Goal: Information Seeking & Learning: Learn about a topic

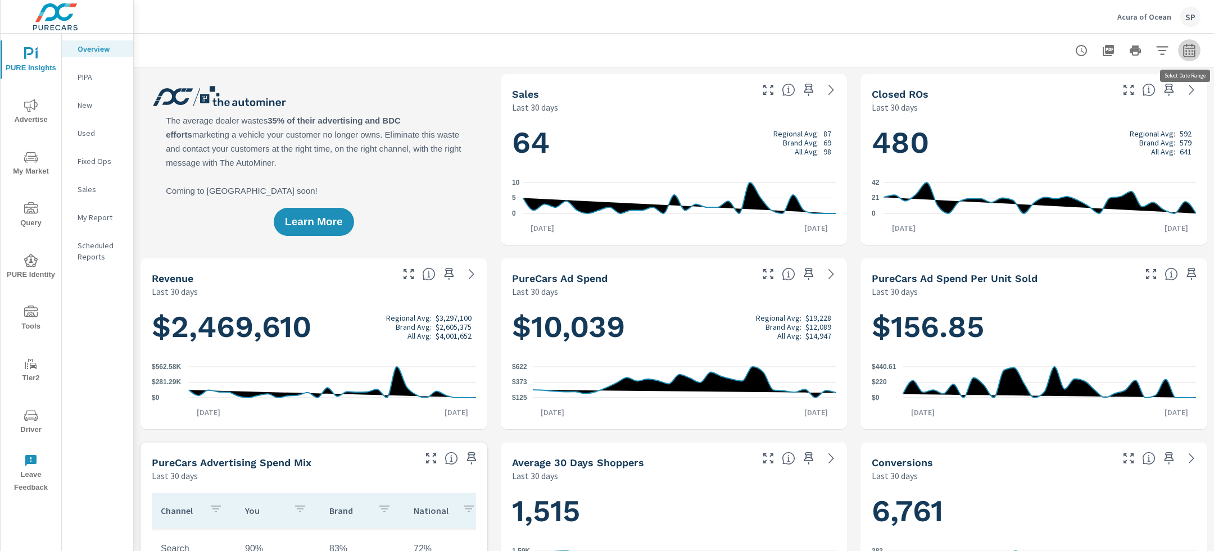
click at [1188, 49] on icon "button" at bounding box center [1188, 50] width 13 height 13
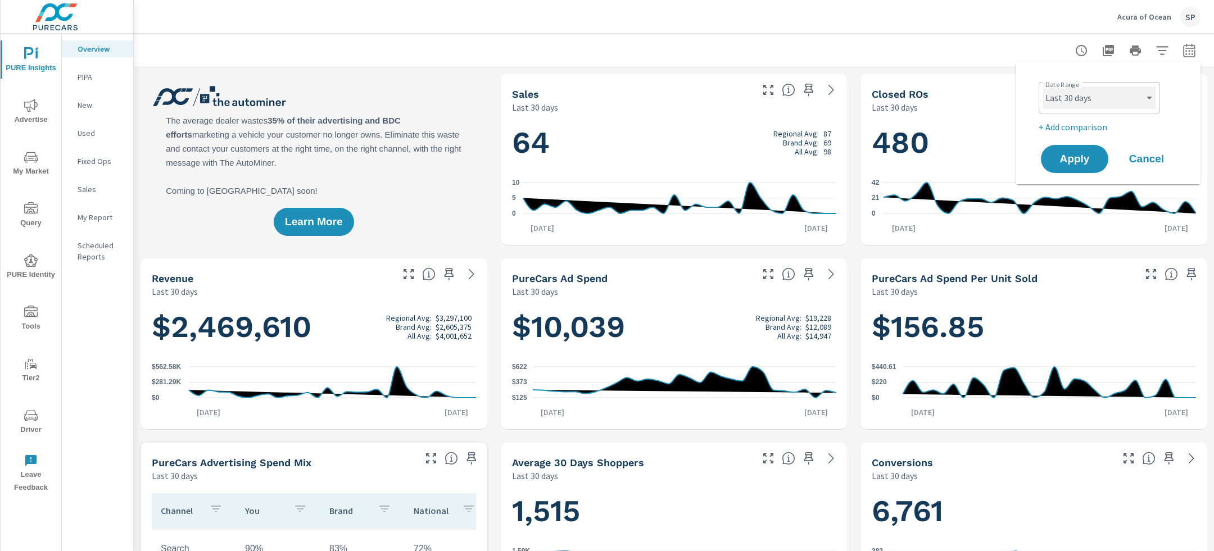
click at [1106, 98] on select "Custom Yesterday Last week Last 7 days Last 14 days Last 30 days Last 45 days L…" at bounding box center [1099, 98] width 112 height 22
click at [1043, 87] on select "Custom Yesterday Last week Last 7 days Last 14 days Last 30 days Last 45 days L…" at bounding box center [1099, 98] width 112 height 22
select select "Last month"
click at [1074, 117] on div "Date Range Custom Yesterday Last week Last 7 days Last 14 days Last 30 days Las…" at bounding box center [1111, 106] width 144 height 56
click at [1073, 126] on p "+ Add comparison" at bounding box center [1111, 126] width 144 height 13
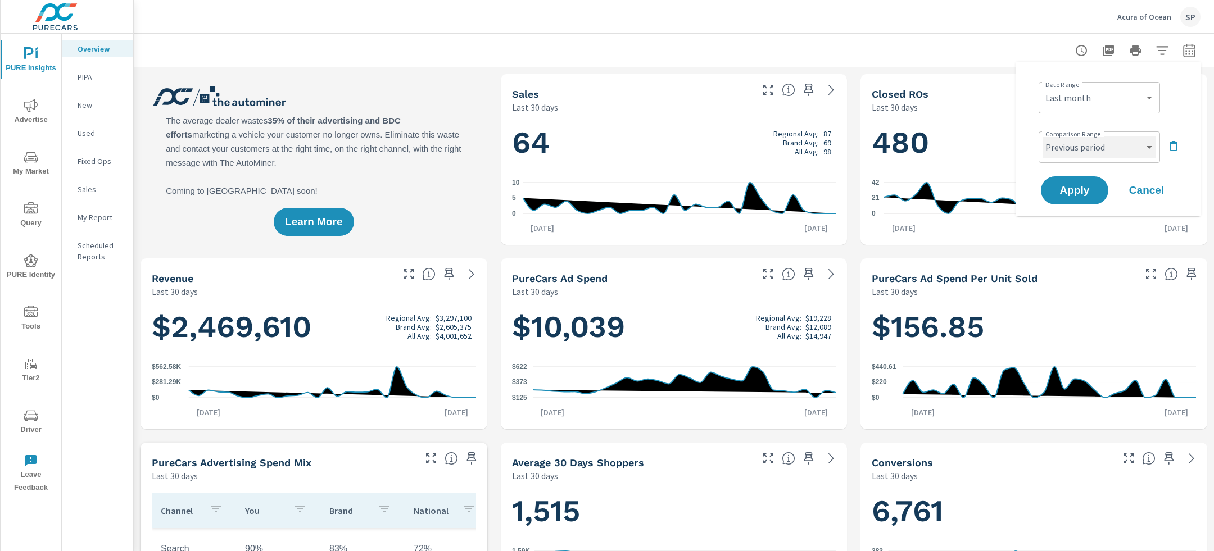
click at [1073, 148] on select "Custom Previous period Previous month Previous year" at bounding box center [1099, 147] width 112 height 22
click at [1043, 136] on select "Custom Previous period Previous month Previous year" at bounding box center [1099, 147] width 112 height 22
select select "Previous month"
click at [1078, 187] on span "Apply" at bounding box center [1074, 190] width 46 height 11
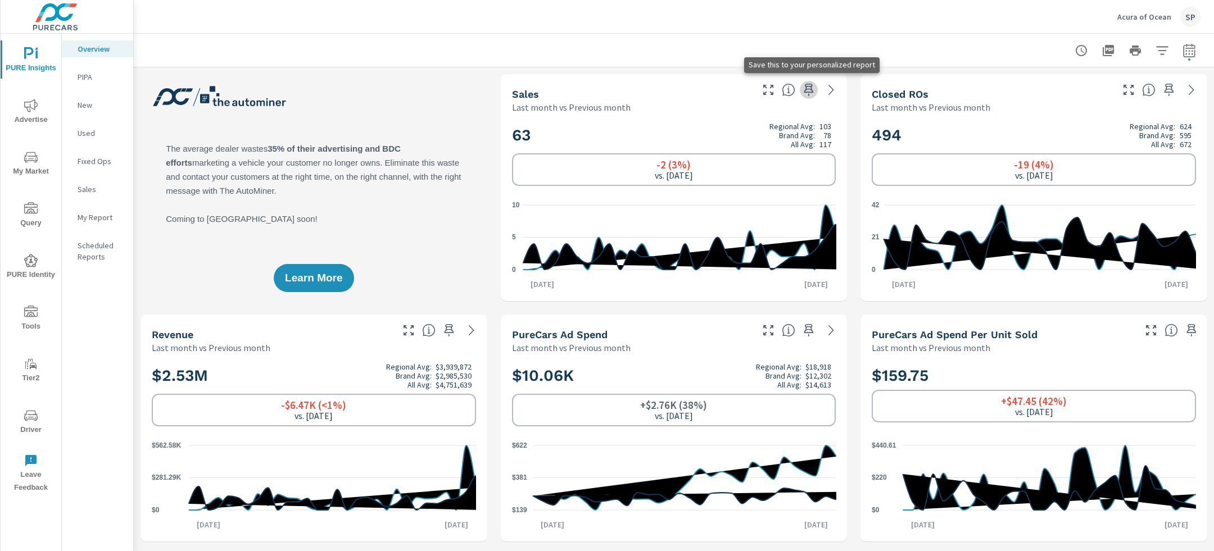
click at [810, 89] on icon "button" at bounding box center [808, 89] width 13 height 13
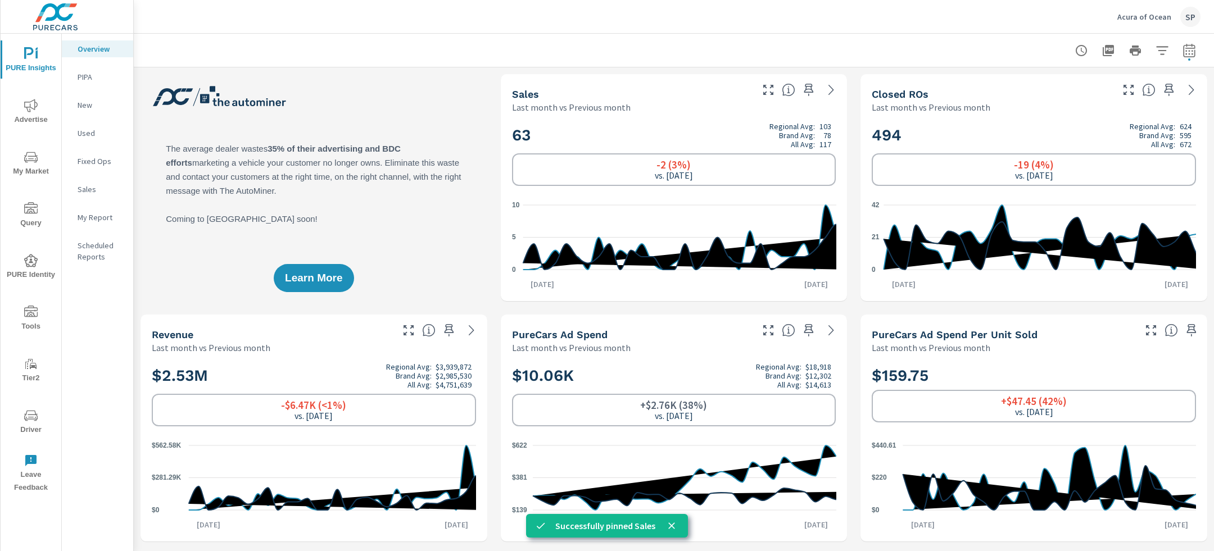
click at [36, 109] on icon "nav menu" at bounding box center [30, 105] width 13 height 13
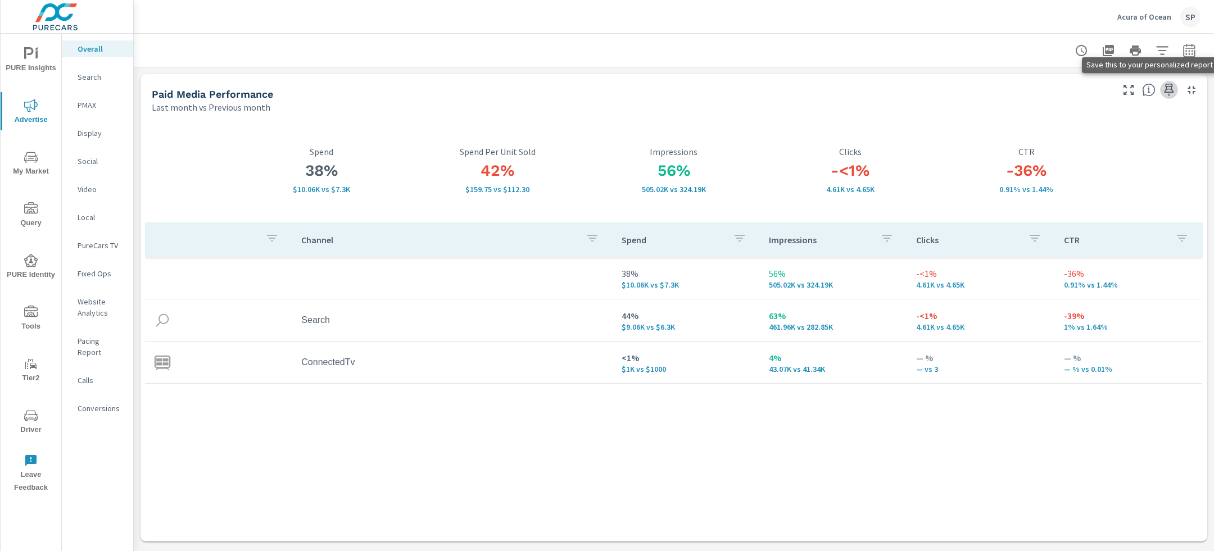
click at [1168, 90] on icon "button" at bounding box center [1168, 89] width 13 height 13
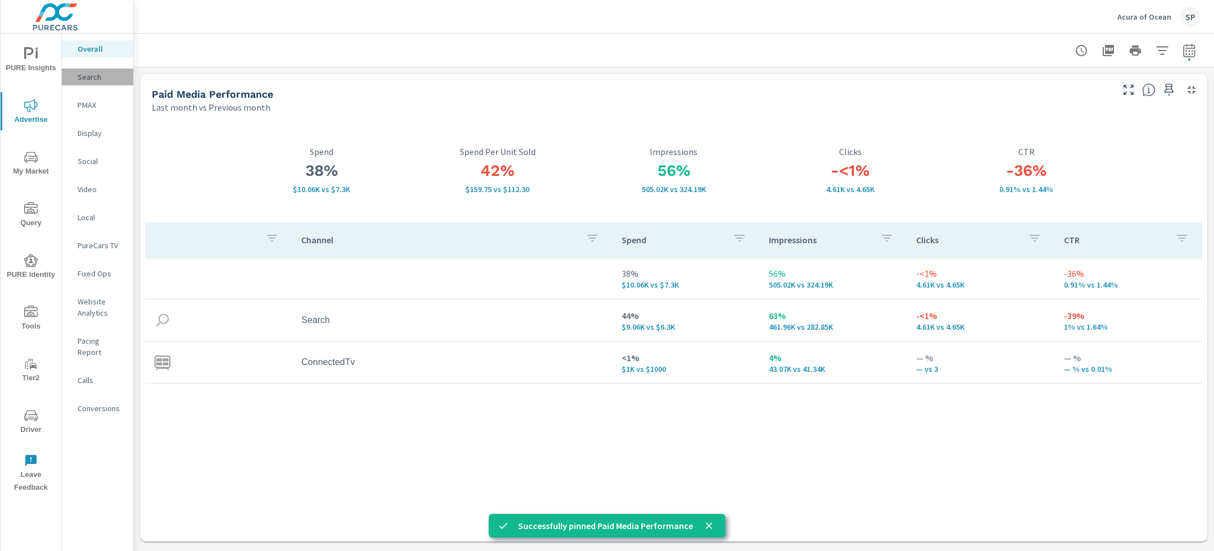
click at [97, 73] on p "Search" at bounding box center [101, 76] width 47 height 11
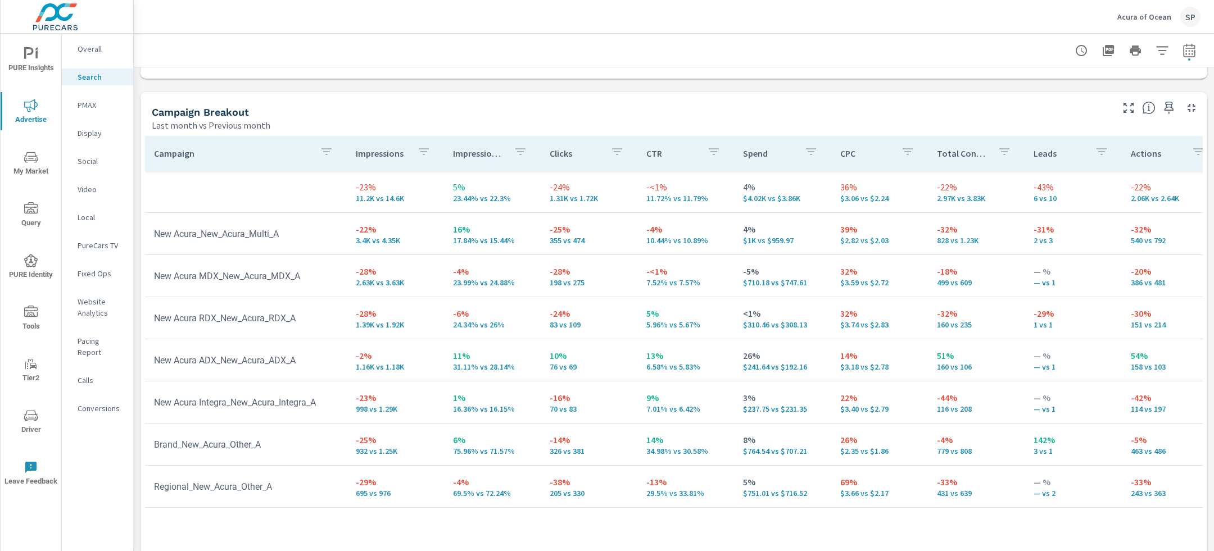
scroll to position [1079, 0]
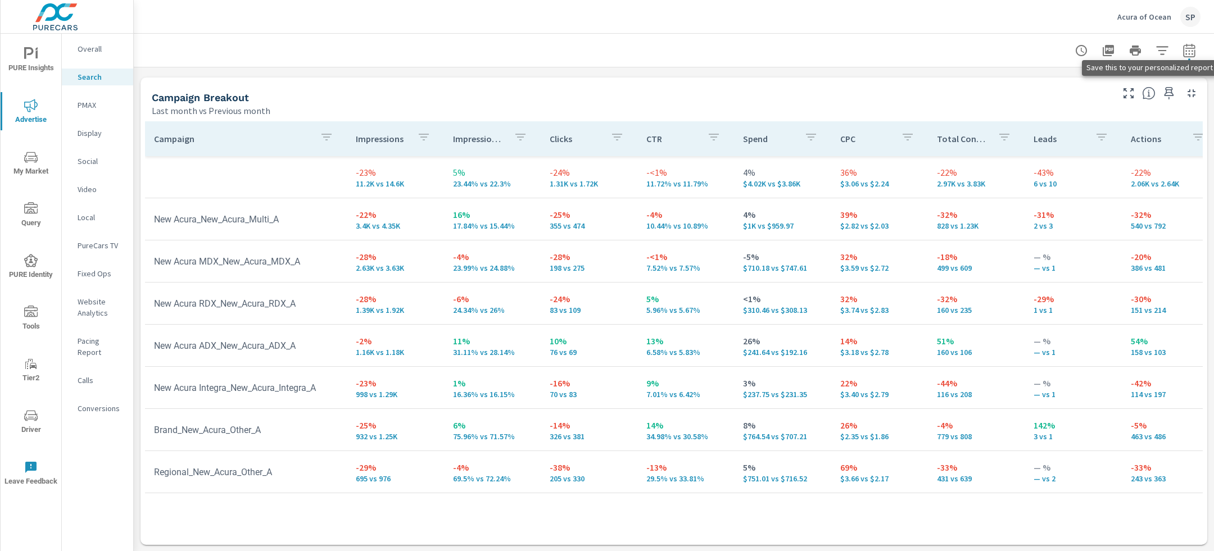
click at [1172, 95] on icon "button" at bounding box center [1169, 93] width 10 height 12
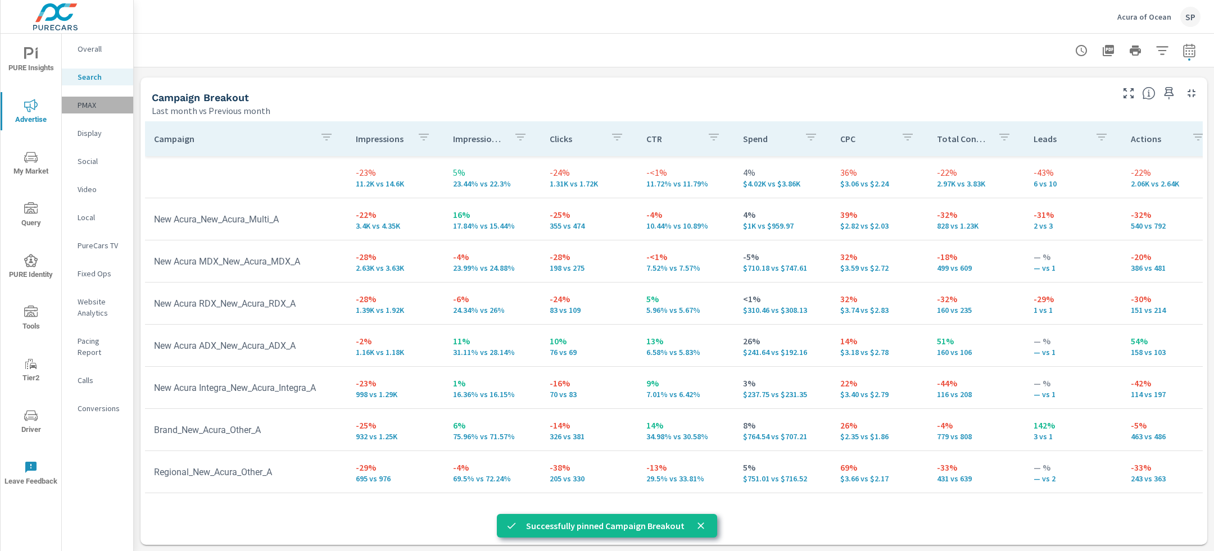
click at [91, 101] on p "PMAX" at bounding box center [101, 104] width 47 height 11
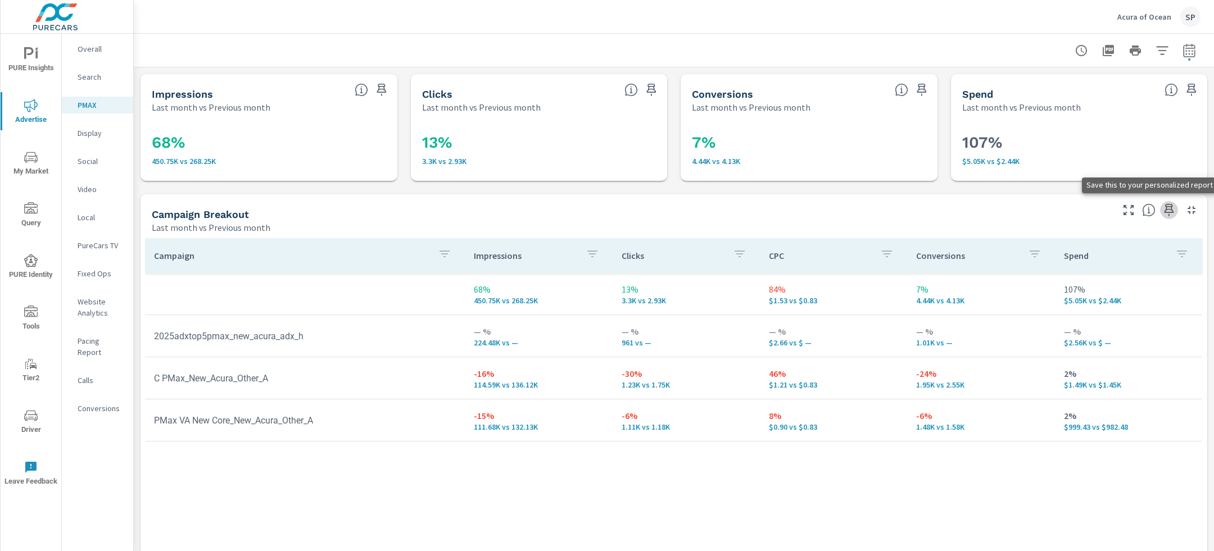
click at [1168, 213] on icon "button" at bounding box center [1168, 209] width 13 height 13
click at [92, 157] on p "Social" at bounding box center [101, 161] width 47 height 11
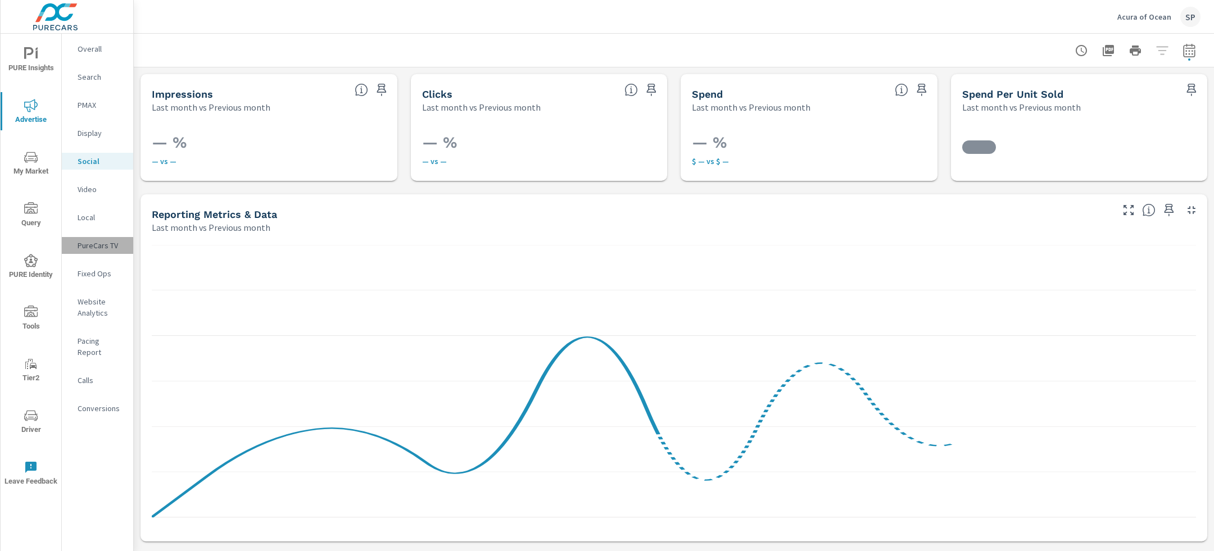
click at [94, 247] on p "PureCars TV" at bounding box center [101, 245] width 47 height 11
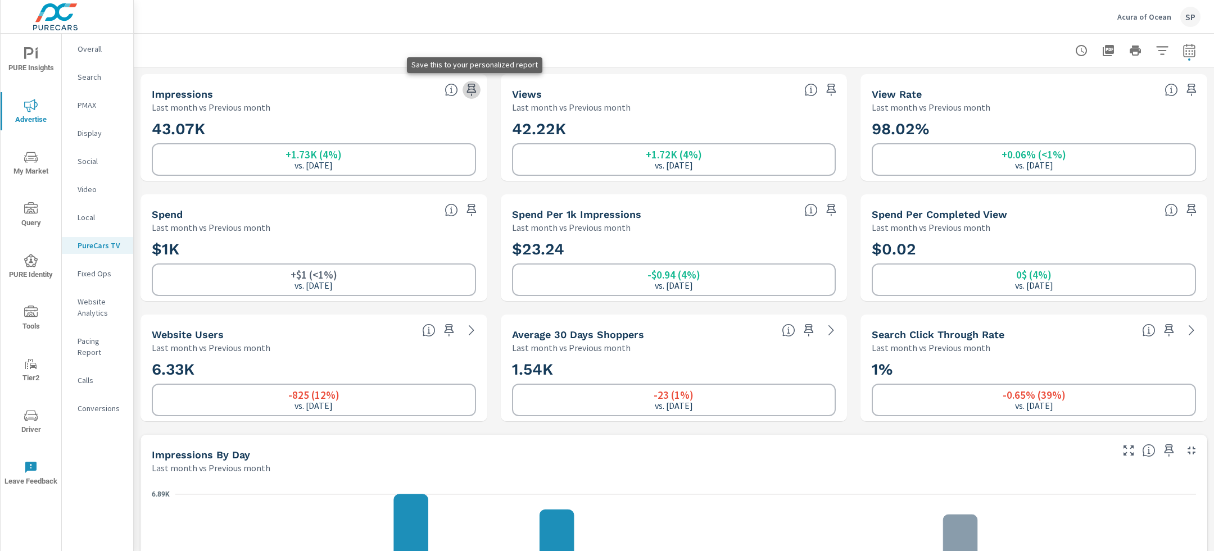
click at [470, 88] on icon "button" at bounding box center [471, 89] width 13 height 13
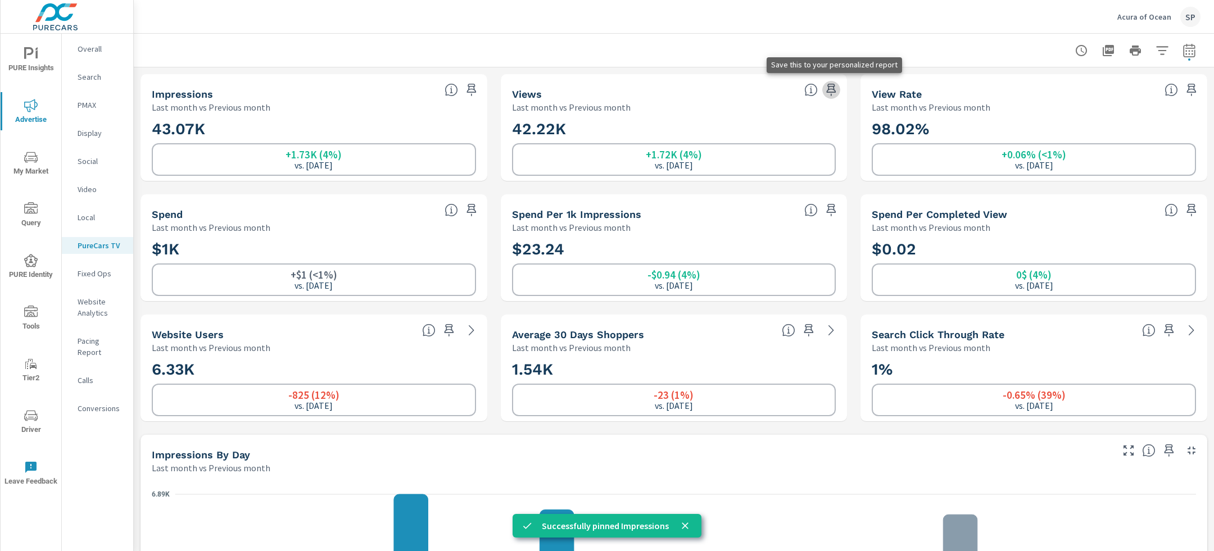
click at [831, 85] on icon "button" at bounding box center [830, 89] width 13 height 13
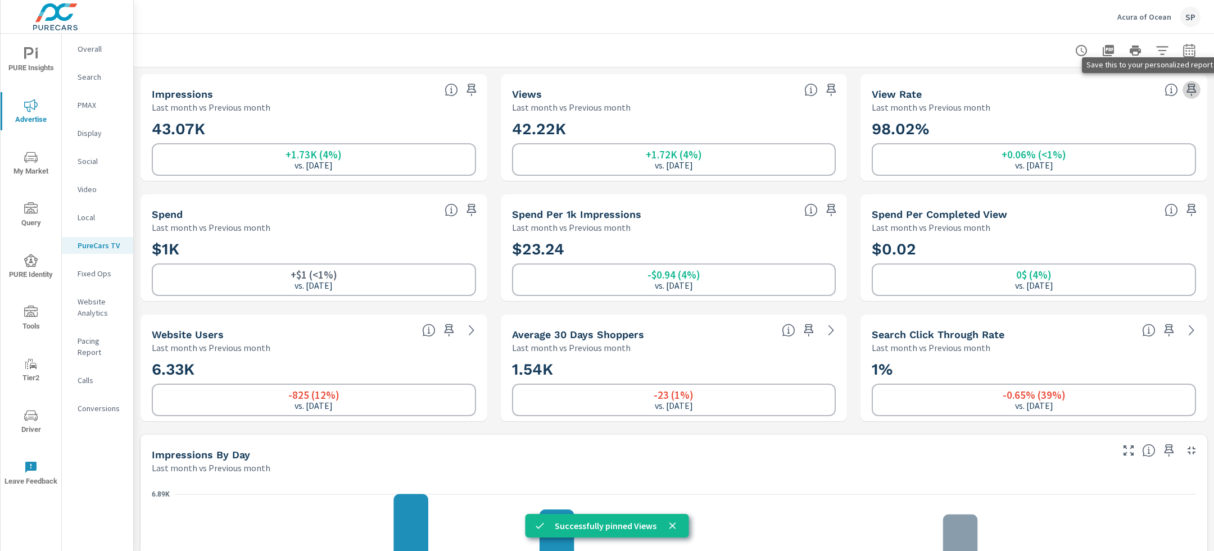
click at [1195, 84] on icon "button" at bounding box center [1191, 89] width 13 height 13
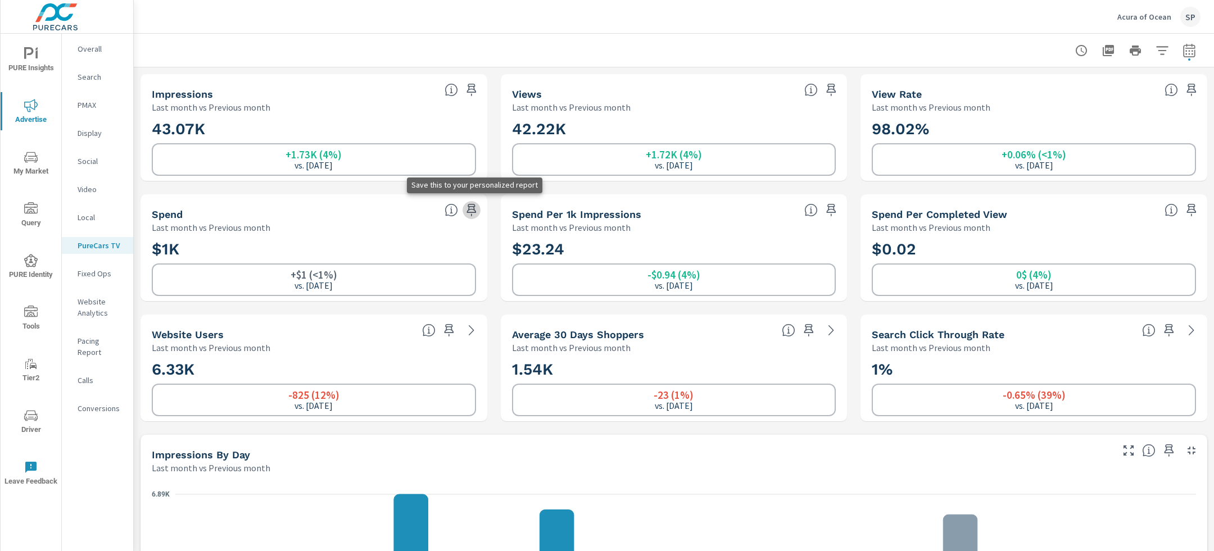
click at [473, 207] on icon "button" at bounding box center [471, 210] width 10 height 12
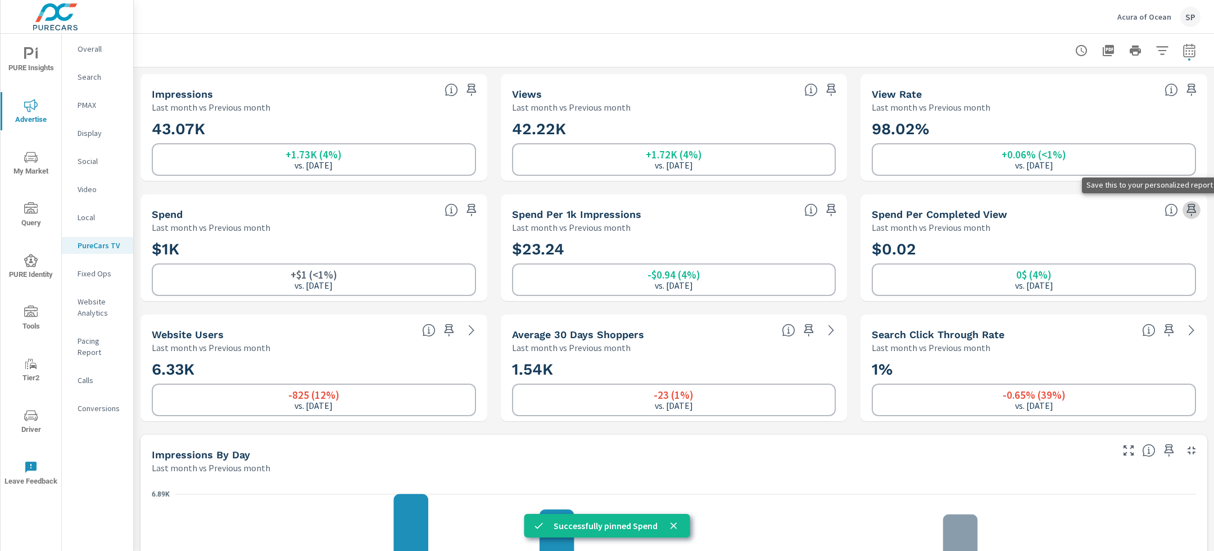
click at [1193, 208] on icon "button" at bounding box center [1192, 210] width 10 height 12
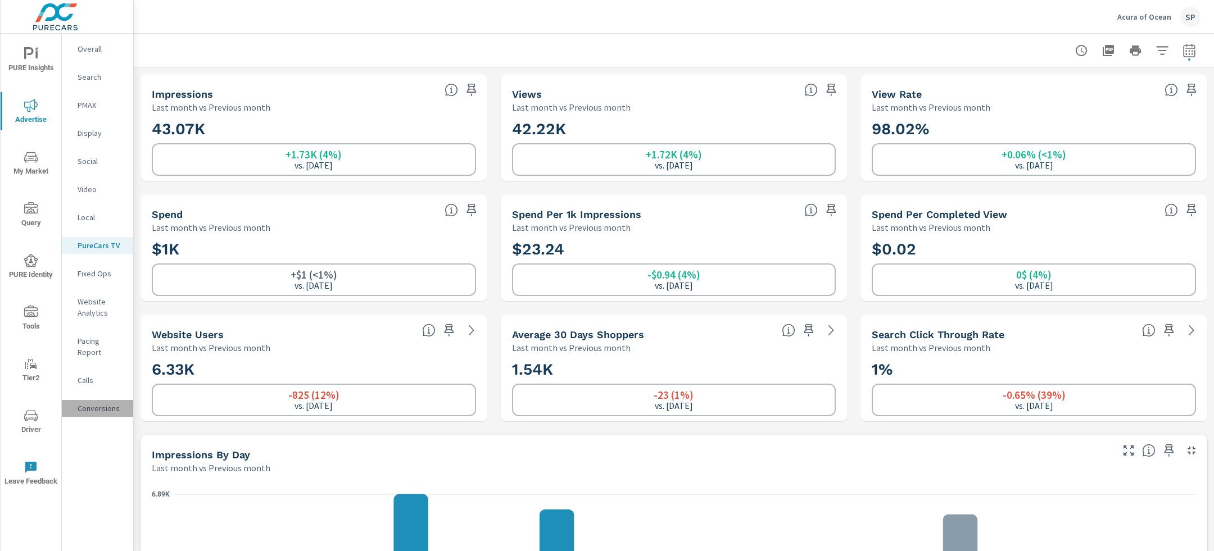
click at [95, 403] on p "Conversions" at bounding box center [101, 408] width 47 height 11
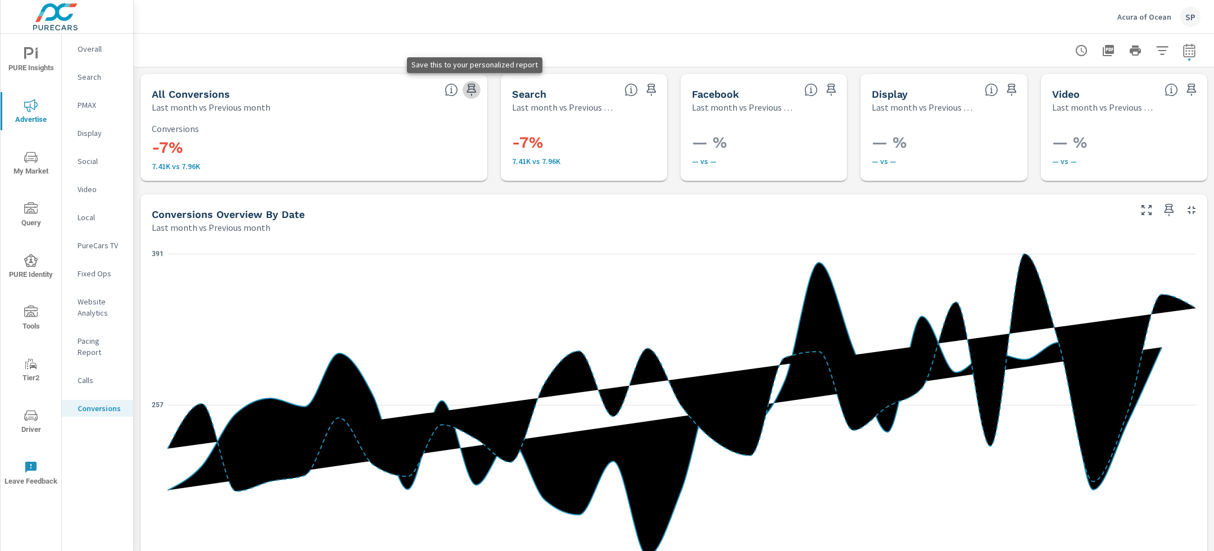
click at [471, 90] on icon "button" at bounding box center [471, 89] width 13 height 13
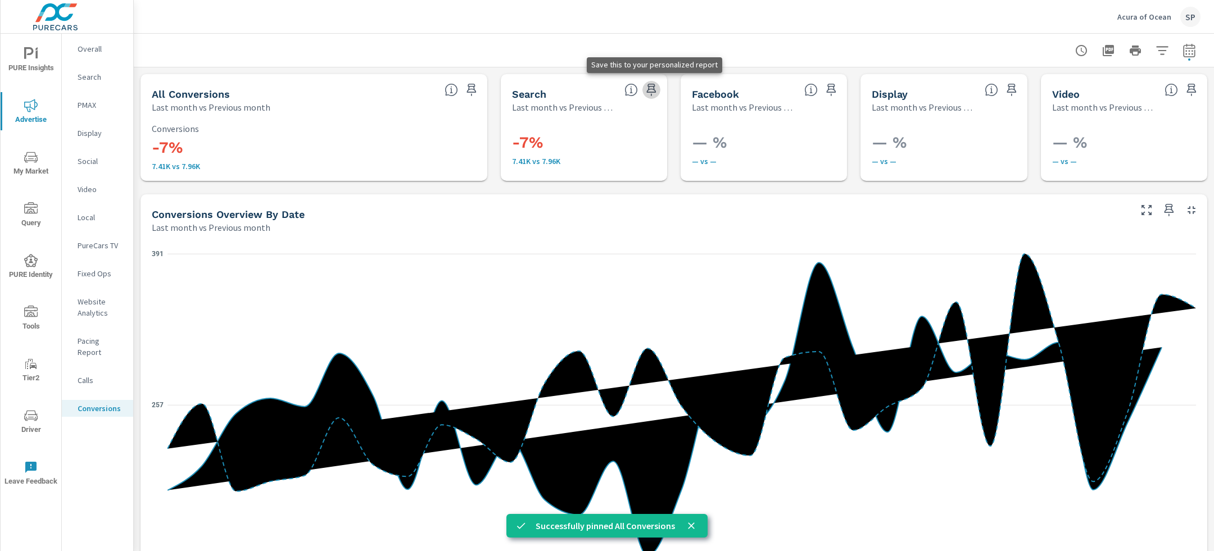
click at [650, 90] on icon "button" at bounding box center [651, 89] width 13 height 13
click at [80, 375] on p "Calls" at bounding box center [101, 380] width 47 height 11
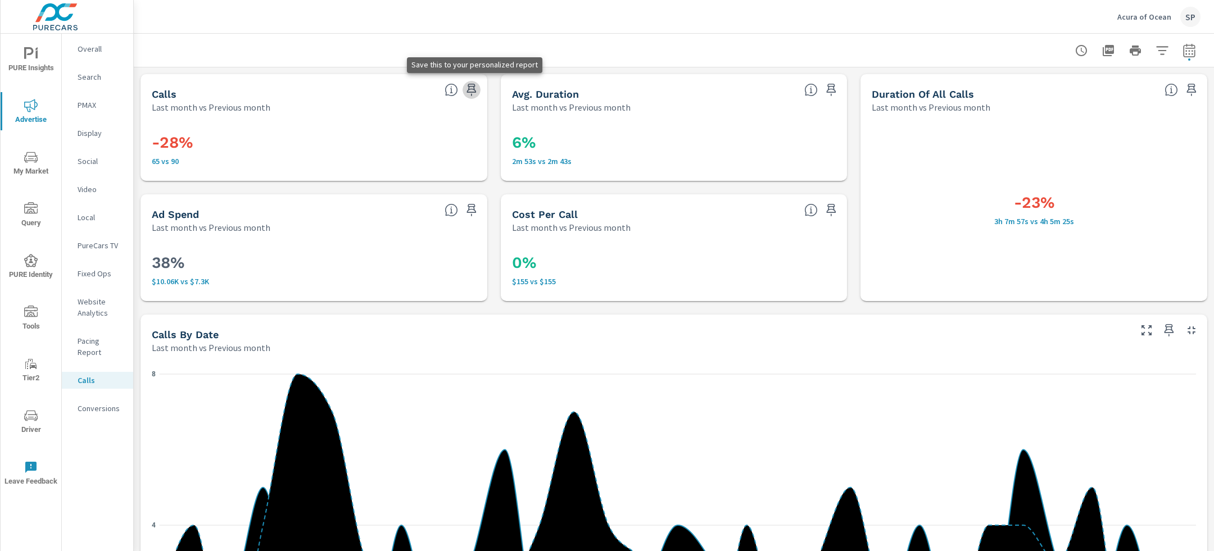
click at [474, 85] on icon "button" at bounding box center [471, 90] width 10 height 12
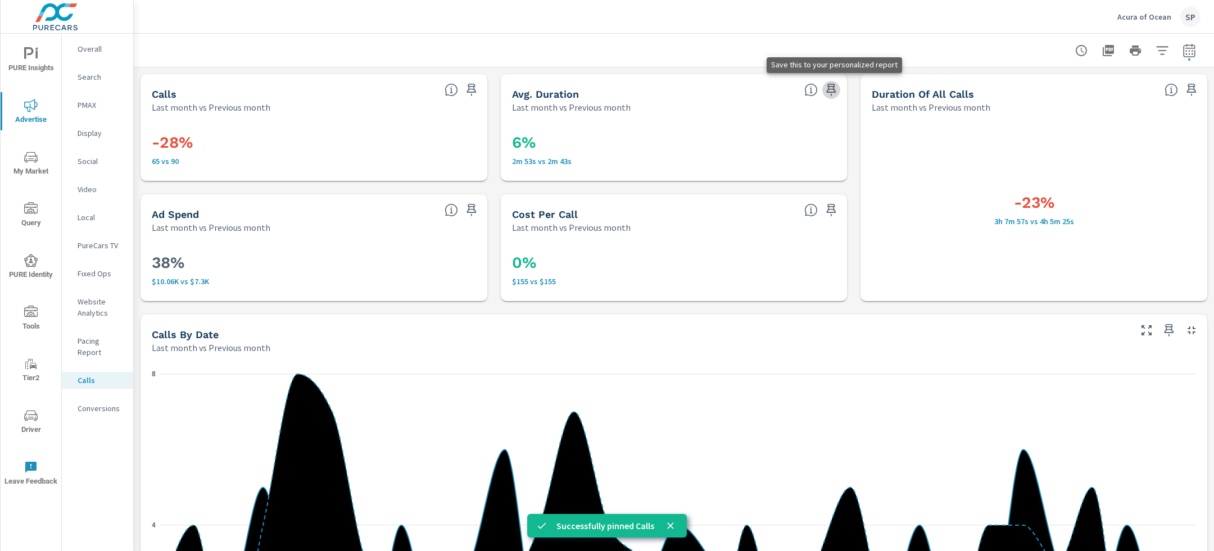
click at [831, 92] on icon "button" at bounding box center [832, 90] width 10 height 12
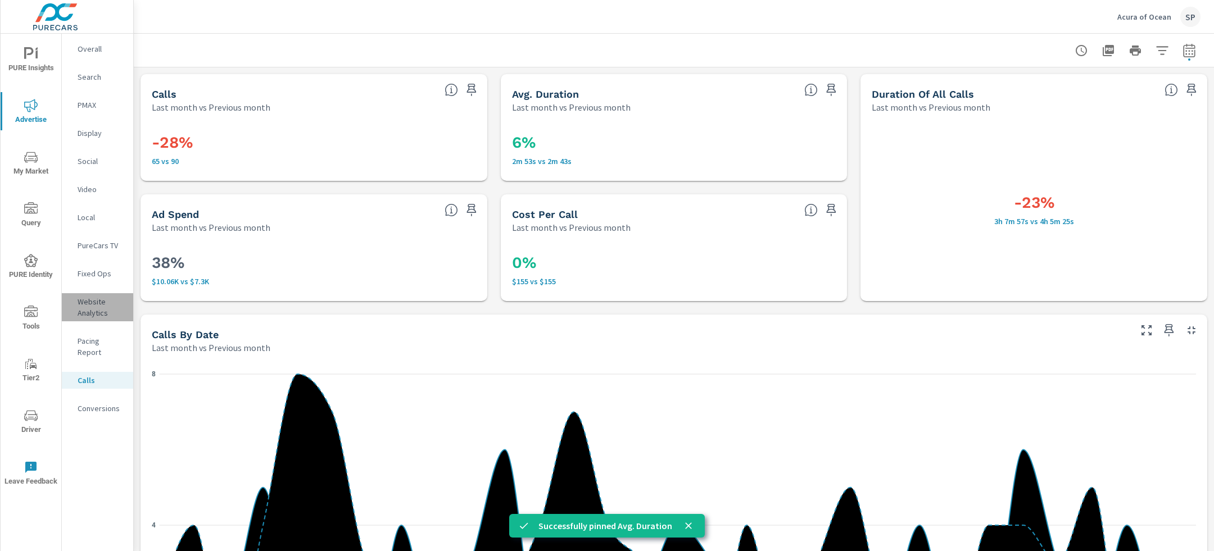
click at [90, 310] on p "Website Analytics" at bounding box center [101, 307] width 47 height 22
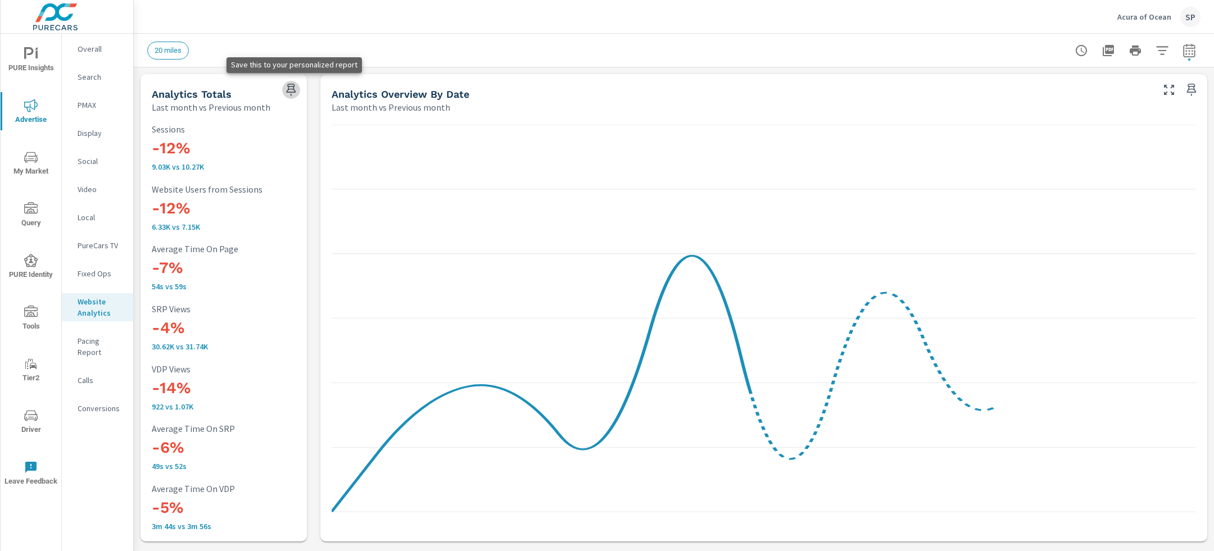
click at [289, 91] on icon "button" at bounding box center [290, 89] width 13 height 13
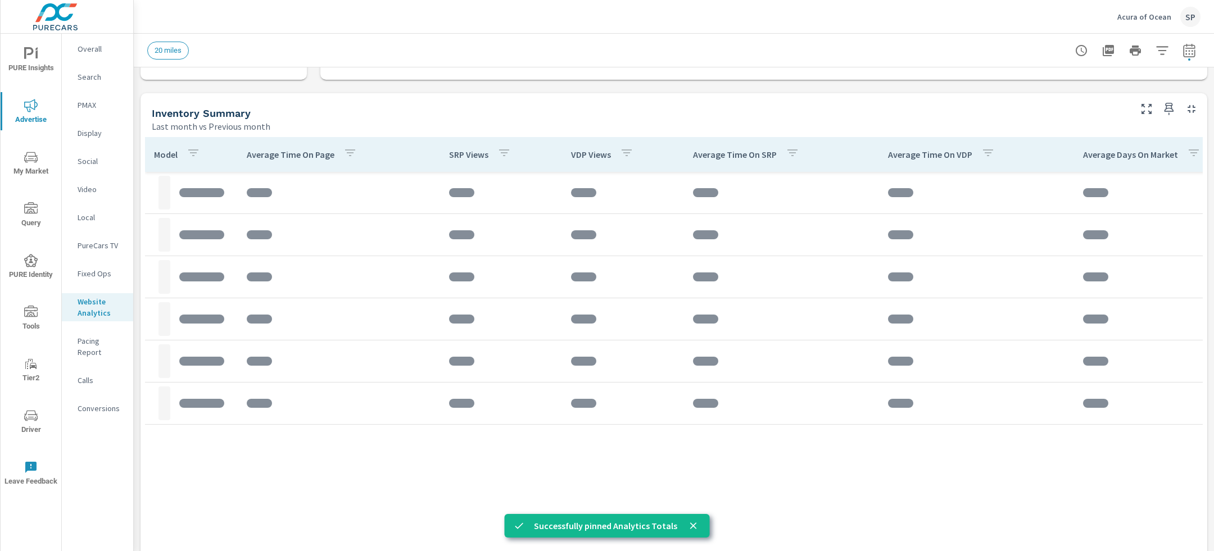
scroll to position [464, 0]
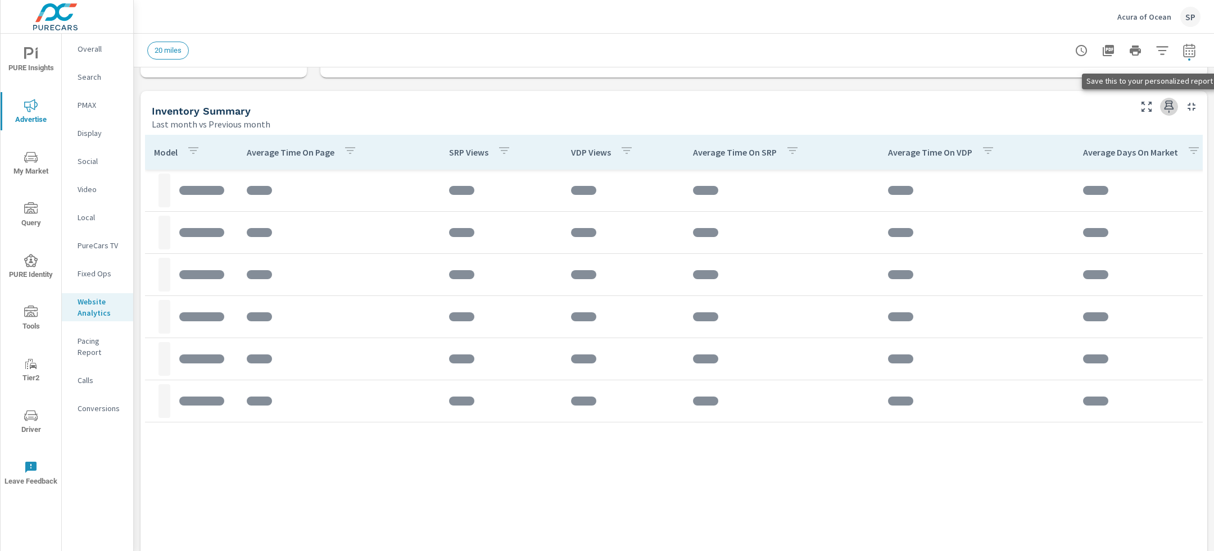
click at [1169, 107] on icon "button" at bounding box center [1168, 106] width 13 height 13
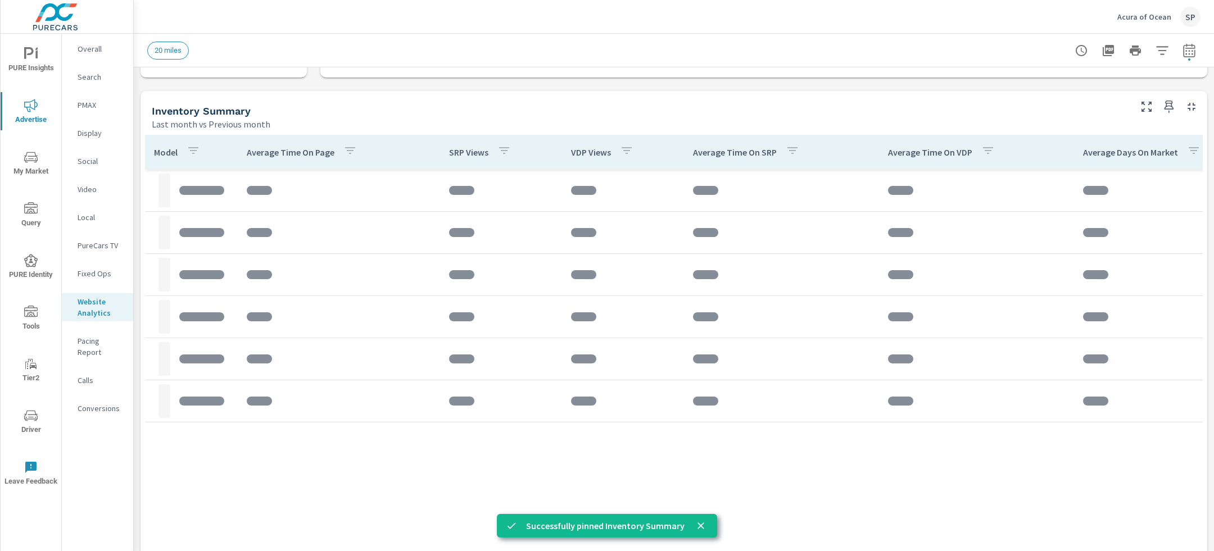
click at [24, 56] on icon "nav menu" at bounding box center [30, 53] width 13 height 13
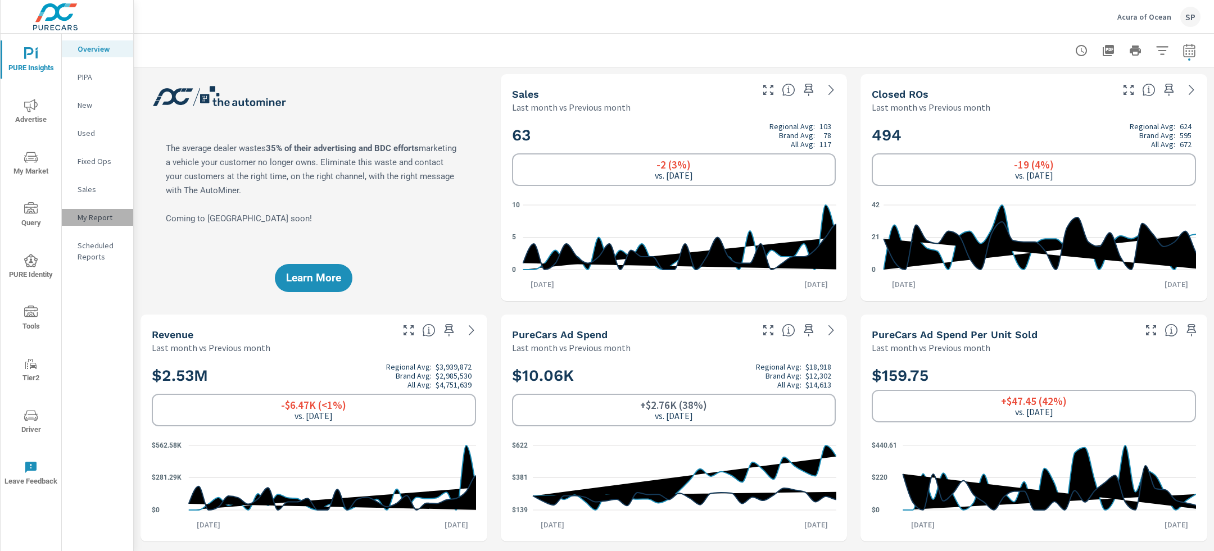
click at [96, 220] on p "My Report" at bounding box center [101, 217] width 47 height 11
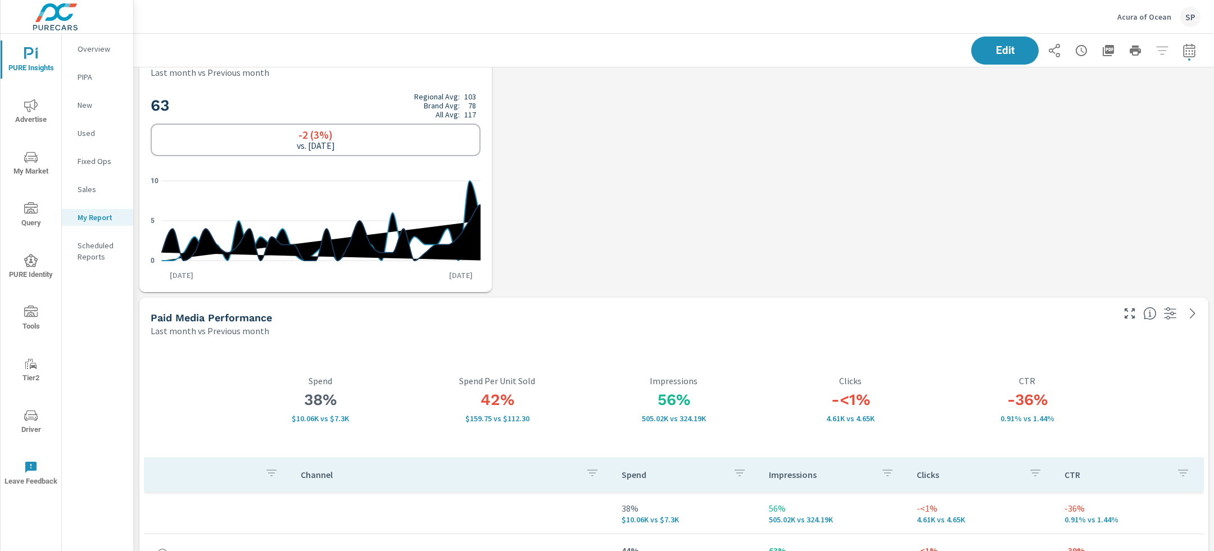
scroll to position [3367, 1081]
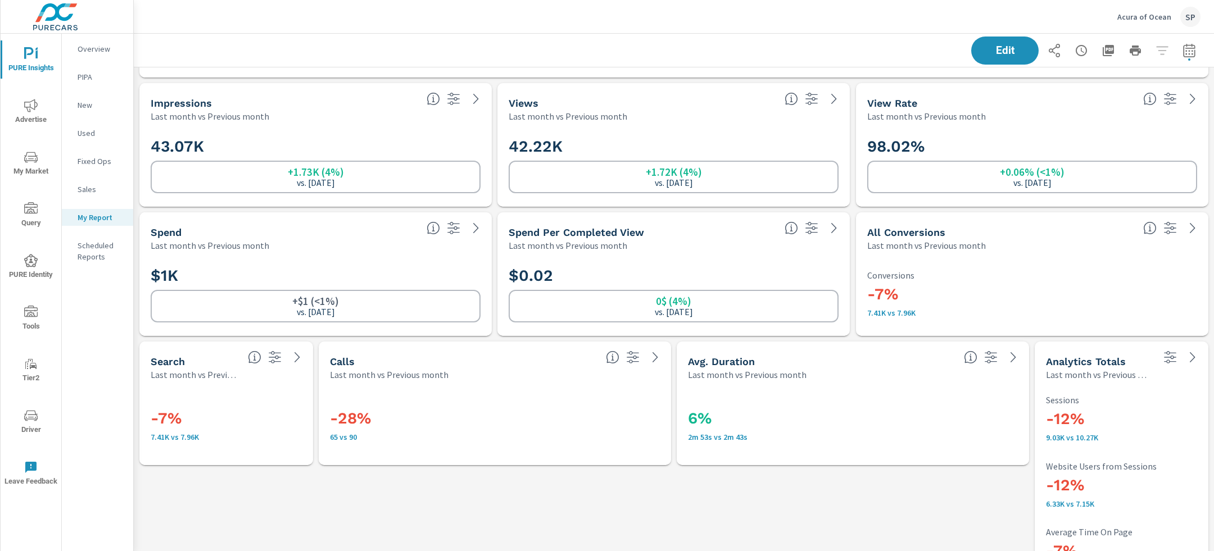
scroll to position [1798, 0]
click at [1010, 51] on span "Edit" at bounding box center [1005, 50] width 46 height 11
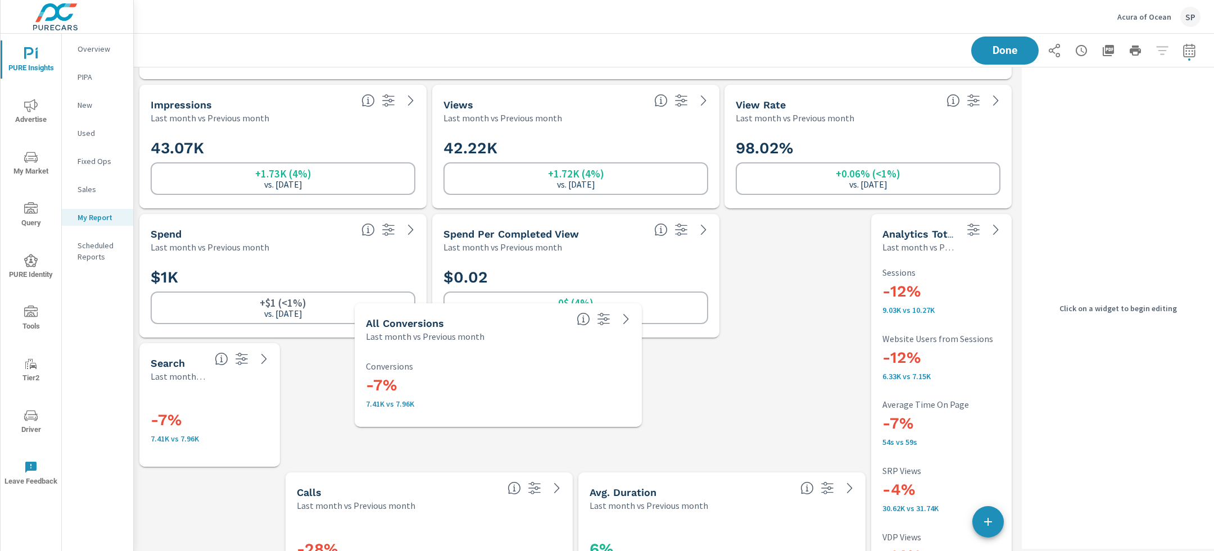
scroll to position [3237, 884]
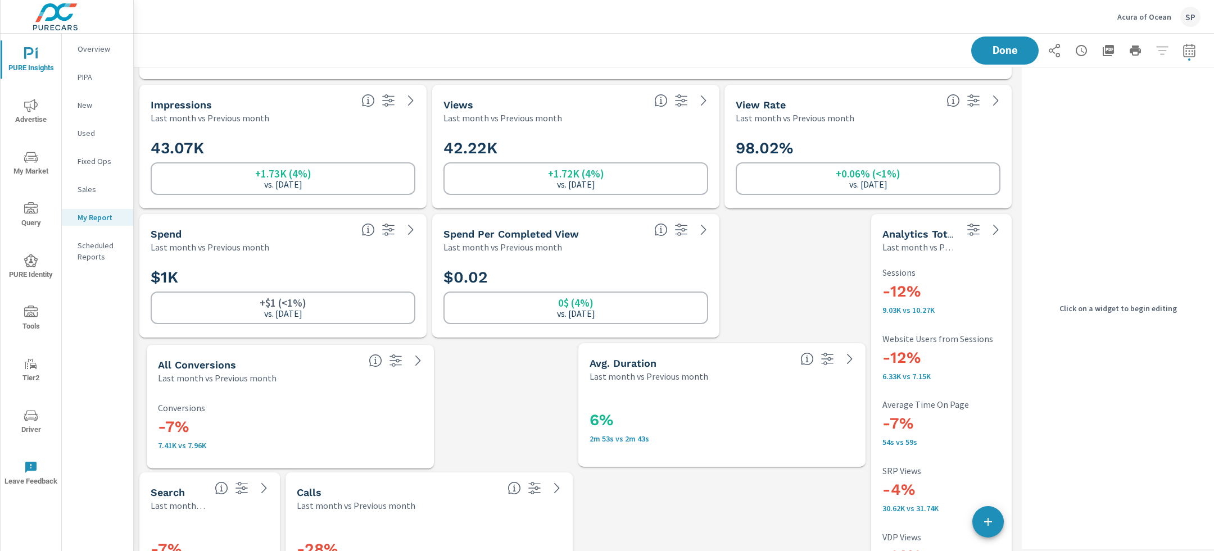
drag, startPoint x: 891, startPoint y: 274, endPoint x: 313, endPoint y: 406, distance: 592.5
click at [313, 406] on p "Conversions" at bounding box center [290, 408] width 265 height 10
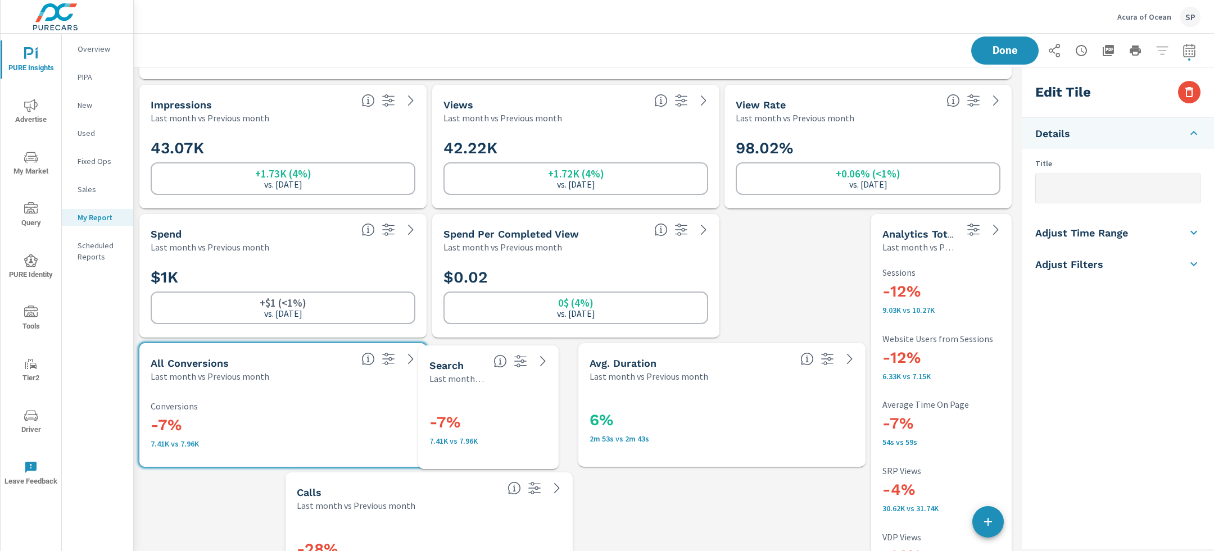
drag, startPoint x: 248, startPoint y: 515, endPoint x: 530, endPoint y: 386, distance: 311.1
click at [530, 386] on div "-7% 7.41K vs 7.96K" at bounding box center [488, 427] width 140 height 84
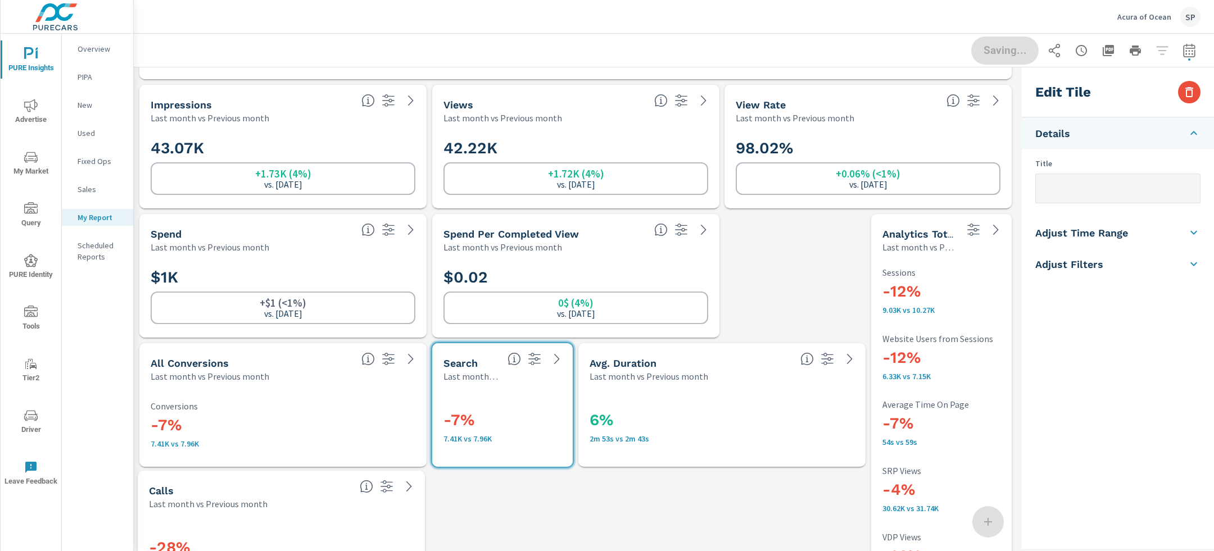
drag, startPoint x: 451, startPoint y: 507, endPoint x: 301, endPoint y: 505, distance: 150.1
click at [301, 505] on div "Last month vs Previous month" at bounding box center [250, 503] width 202 height 13
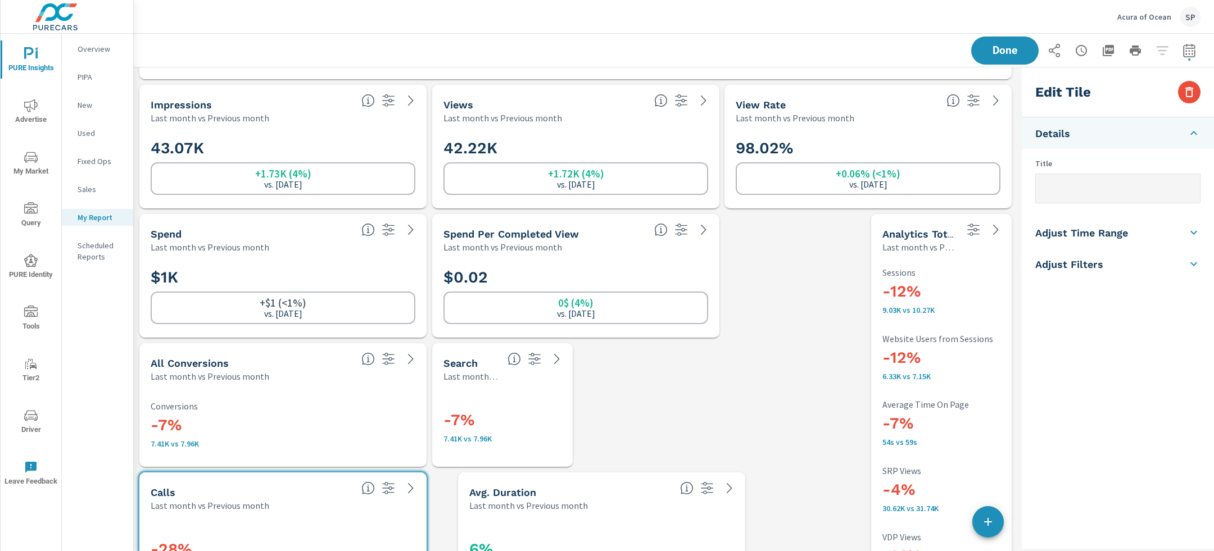
drag, startPoint x: 693, startPoint y: 381, endPoint x: 573, endPoint y: 505, distance: 172.5
click at [573, 505] on p "Last month vs Previous month" at bounding box center [528, 505] width 119 height 13
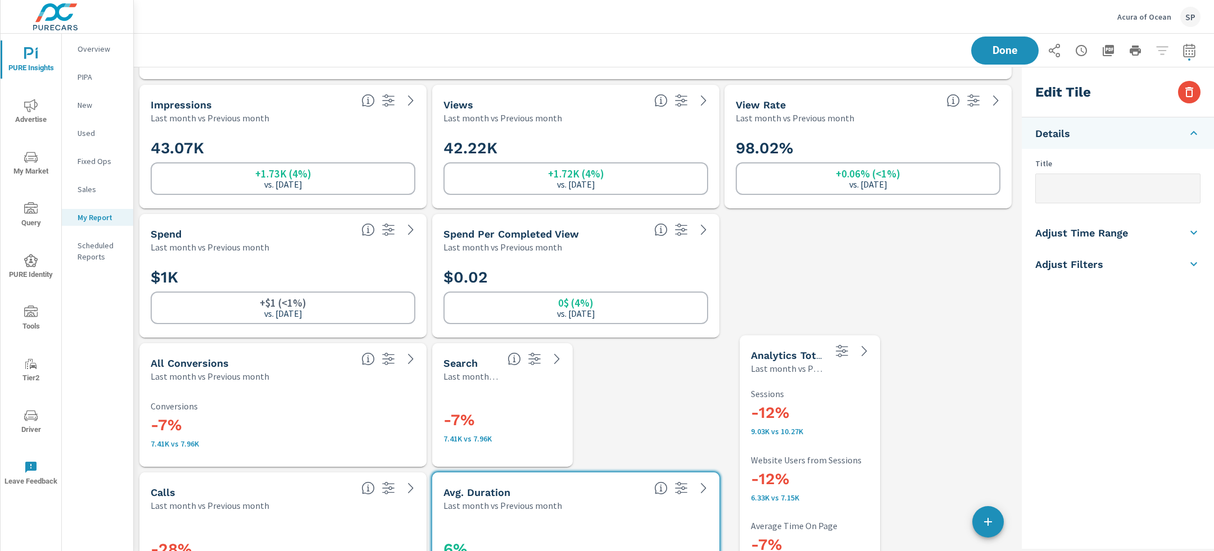
drag, startPoint x: 925, startPoint y: 386, endPoint x: 793, endPoint y: 507, distance: 179.0
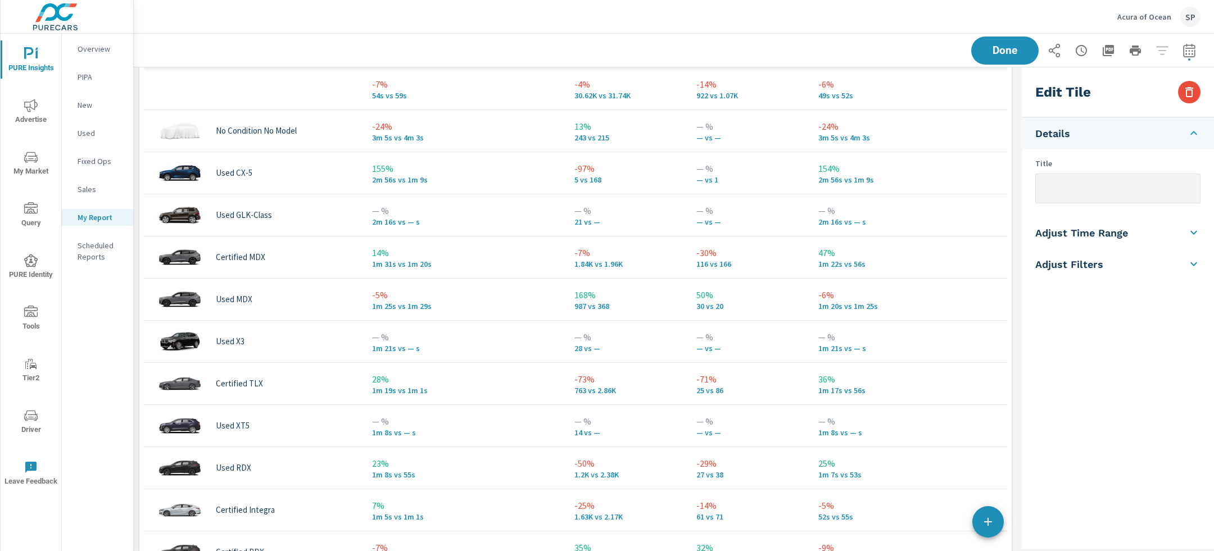
scroll to position [2545, 0]
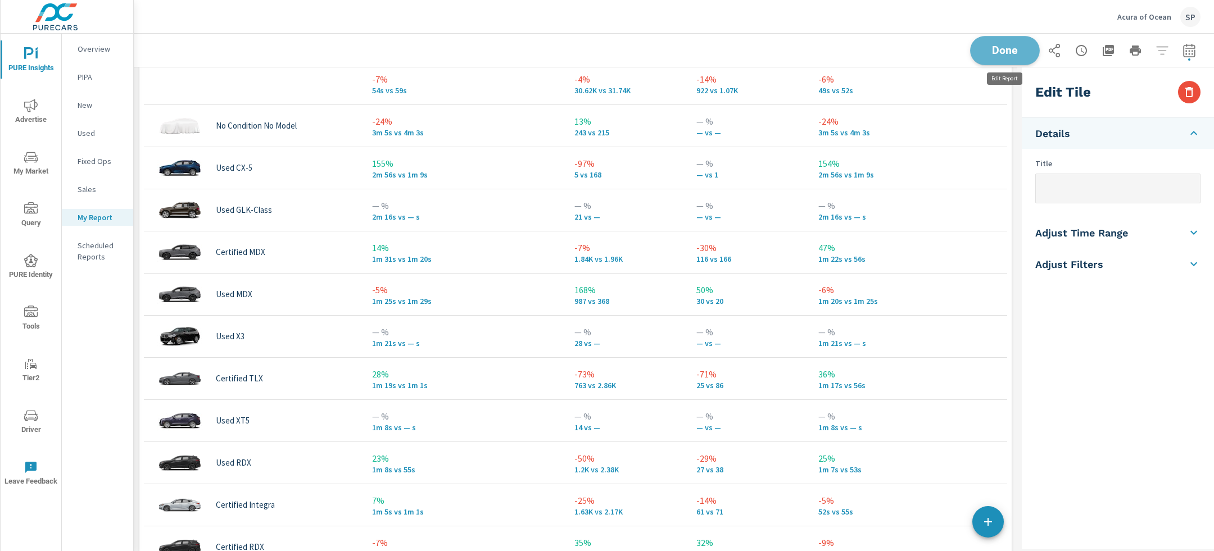
click at [995, 45] on span "Done" at bounding box center [1005, 50] width 46 height 11
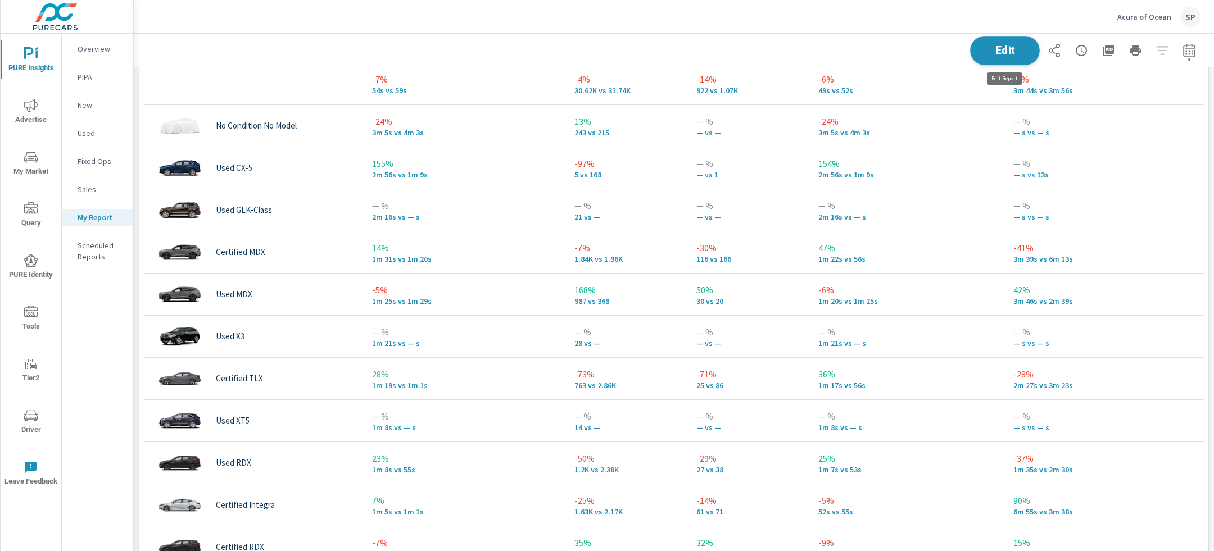
scroll to position [3237, 1081]
click at [1110, 52] on icon "button" at bounding box center [1108, 50] width 11 height 11
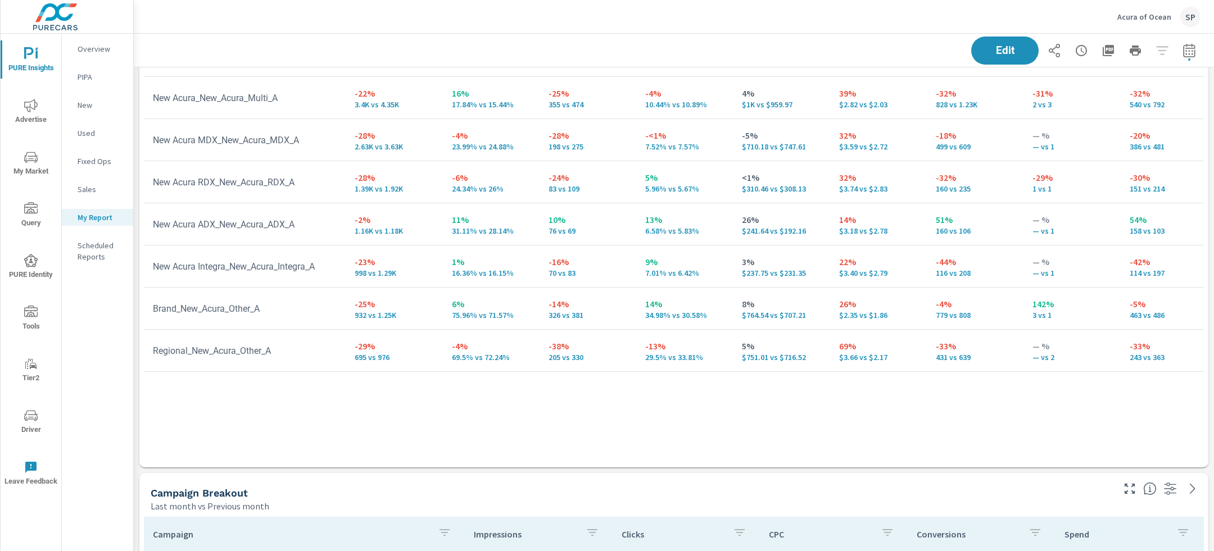
scroll to position [39, 0]
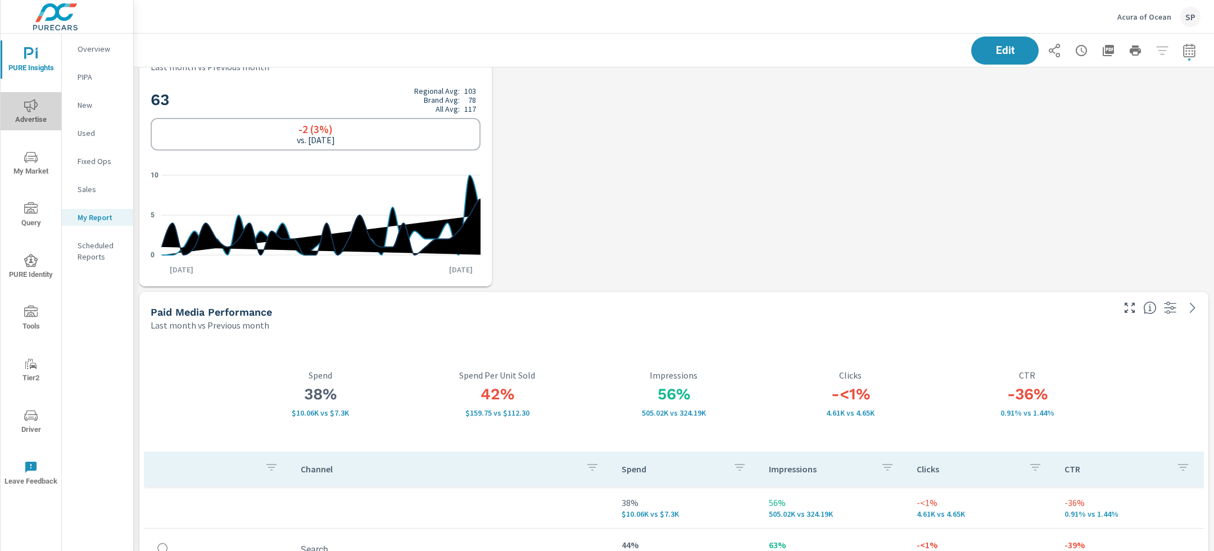
click at [26, 104] on icon "nav menu" at bounding box center [30, 105] width 13 height 13
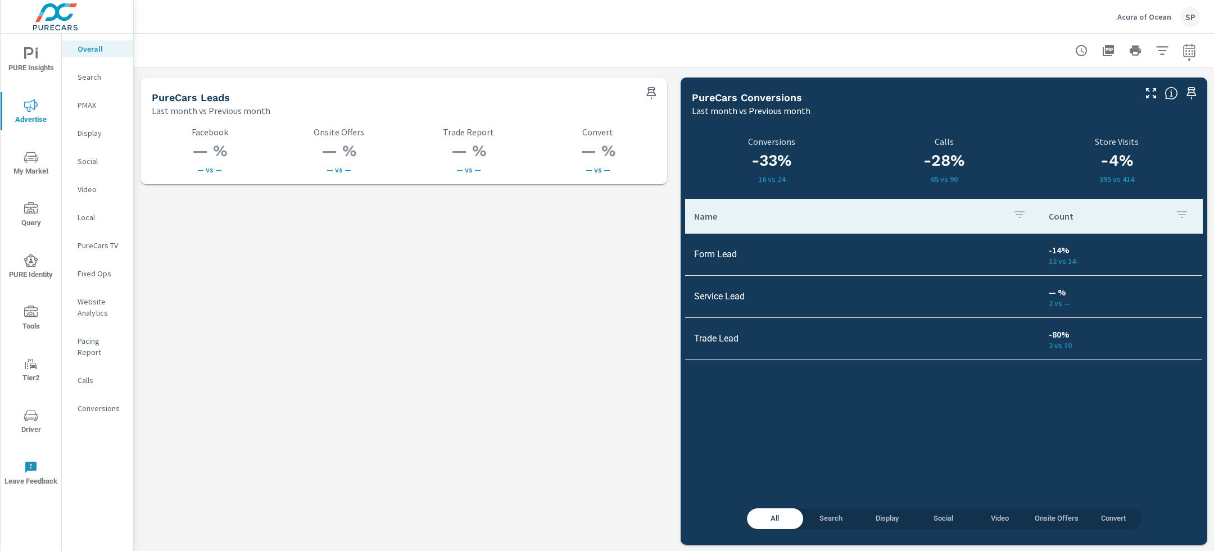
scroll to position [1561, 0]
click at [33, 60] on icon "nav menu" at bounding box center [30, 53] width 13 height 13
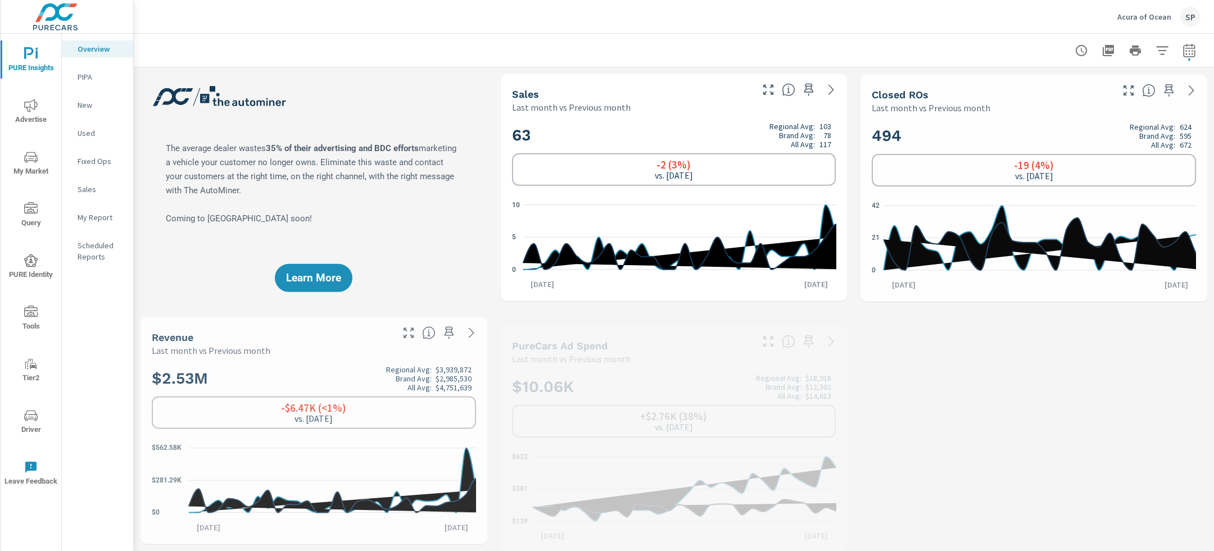
click at [92, 214] on p "My Report" at bounding box center [101, 217] width 47 height 11
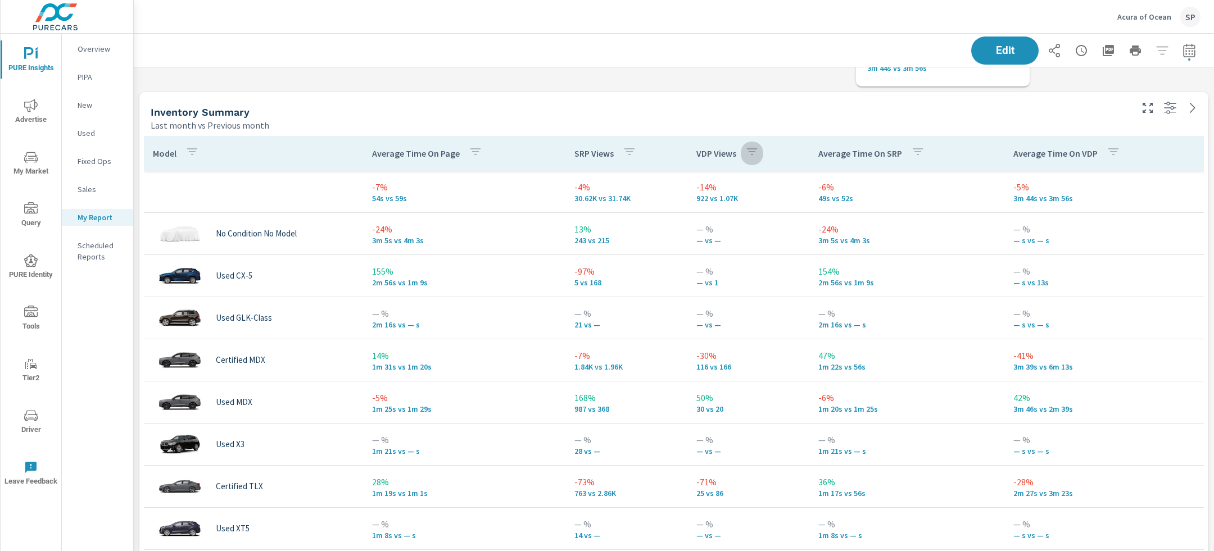
click at [751, 151] on icon "button" at bounding box center [752, 151] width 10 height 7
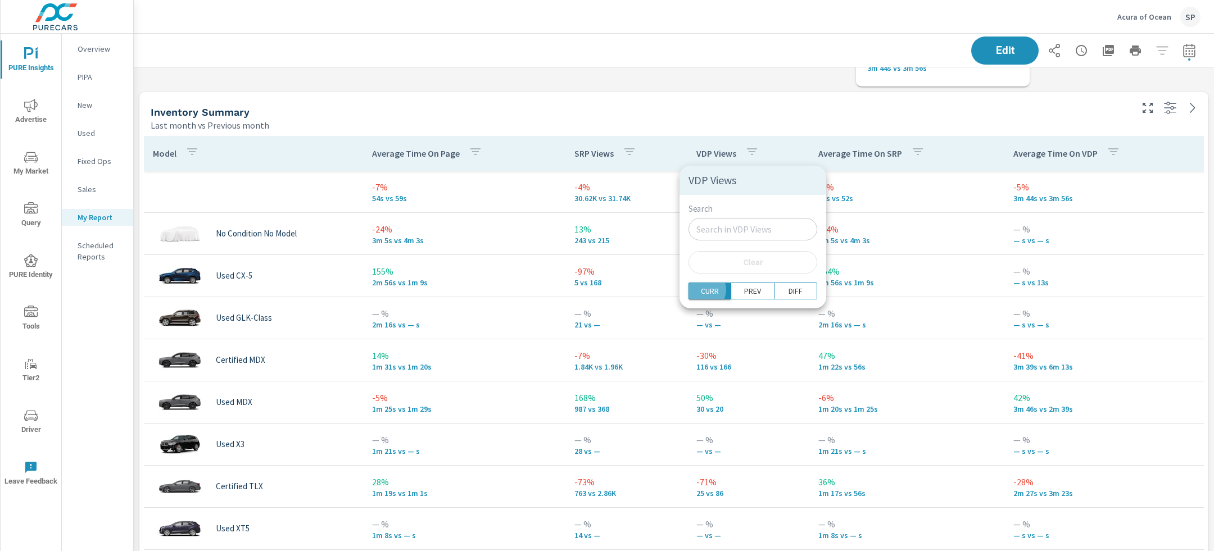
click at [704, 289] on p "CURR" at bounding box center [710, 290] width 18 height 11
click at [656, 151] on div at bounding box center [607, 275] width 1214 height 551
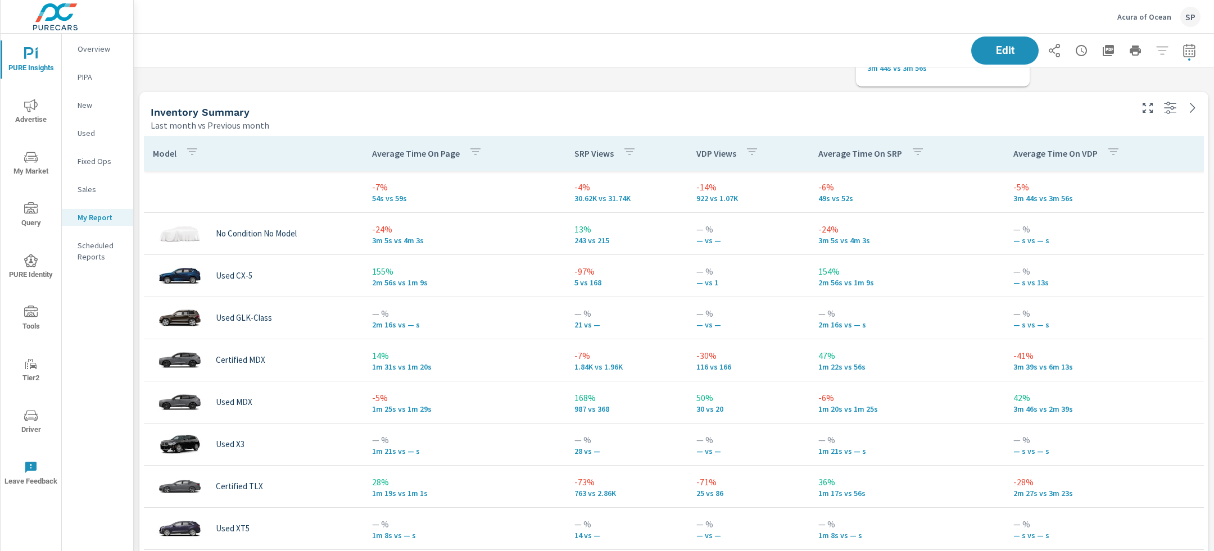
click at [717, 151] on p "VDP Views" at bounding box center [716, 153] width 40 height 11
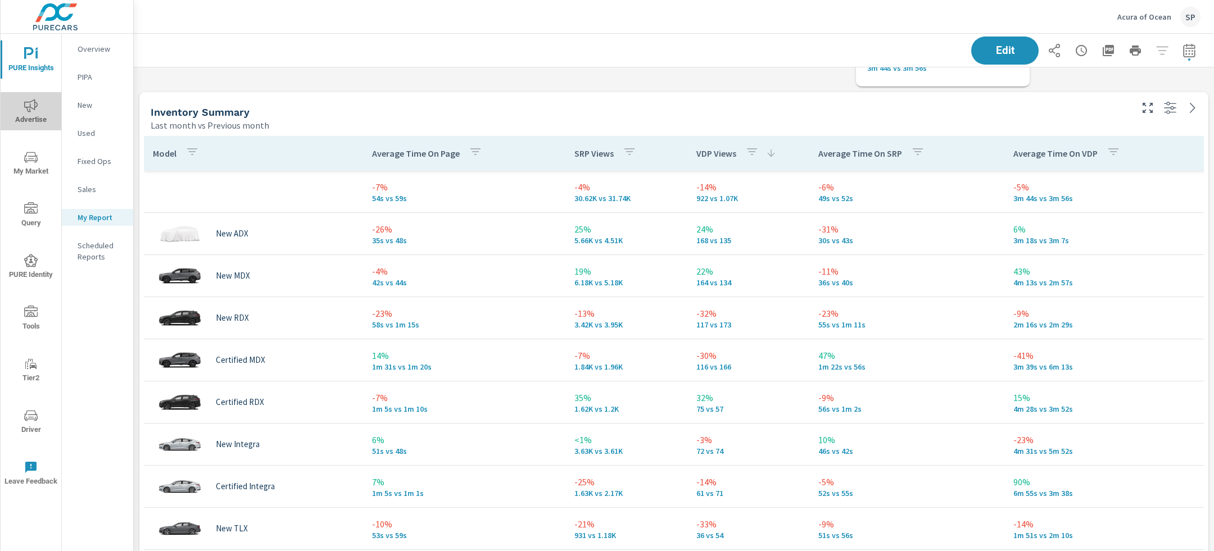
click at [36, 103] on icon "nav menu" at bounding box center [30, 105] width 13 height 13
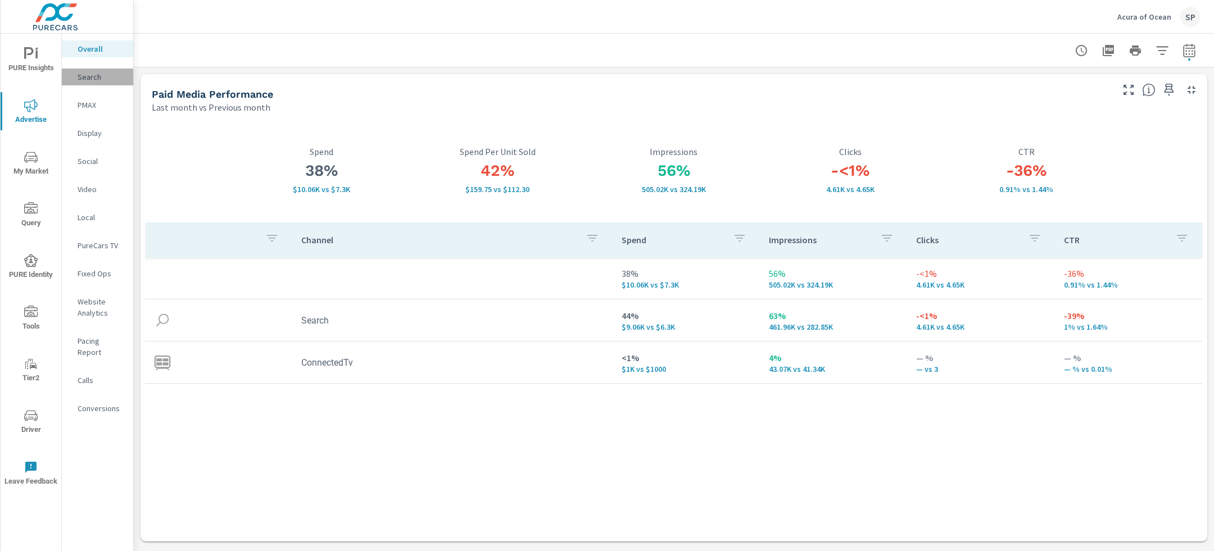
click at [97, 78] on p "Search" at bounding box center [101, 76] width 47 height 11
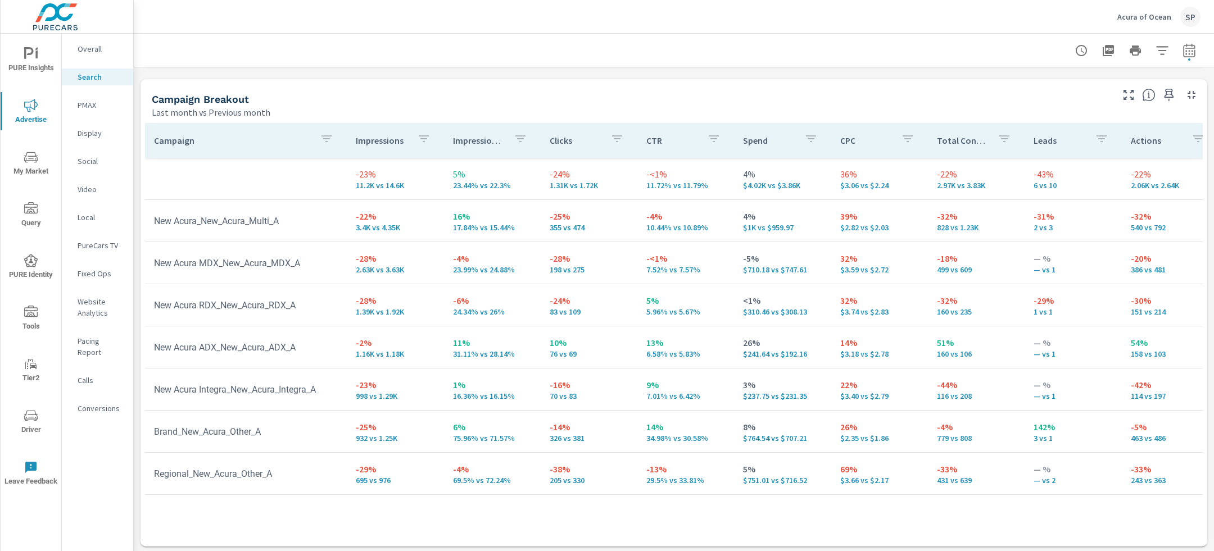
scroll to position [1079, 0]
click at [94, 47] on p "Overall" at bounding box center [101, 48] width 47 height 11
